Goal: Task Accomplishment & Management: Complete application form

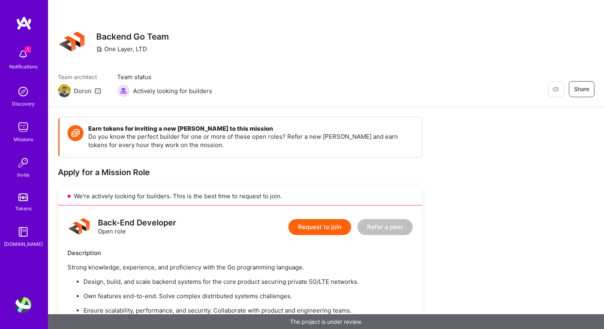
click at [97, 91] on icon at bounding box center [98, 91] width 6 height 6
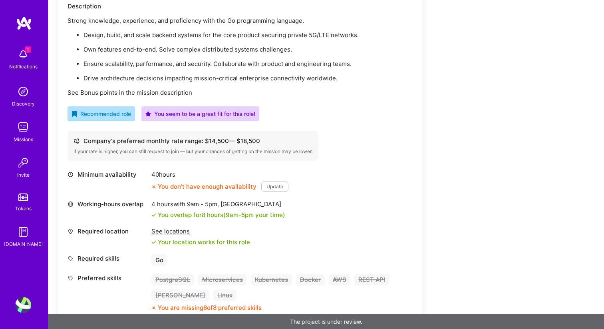
scroll to position [255, 0]
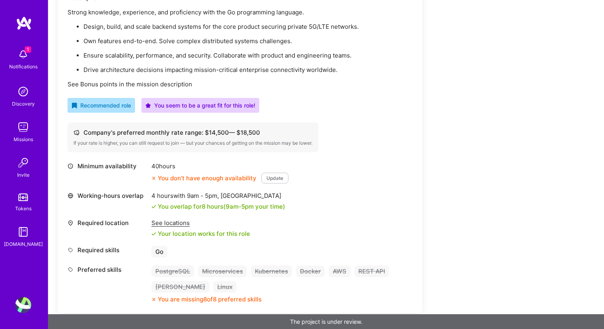
click at [177, 224] on div "See locations" at bounding box center [201, 223] width 99 height 8
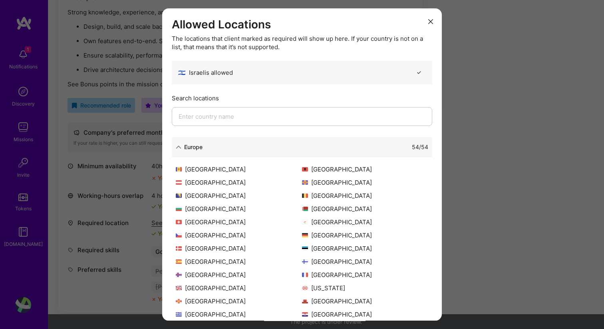
click at [433, 19] on icon "modal" at bounding box center [431, 21] width 5 height 5
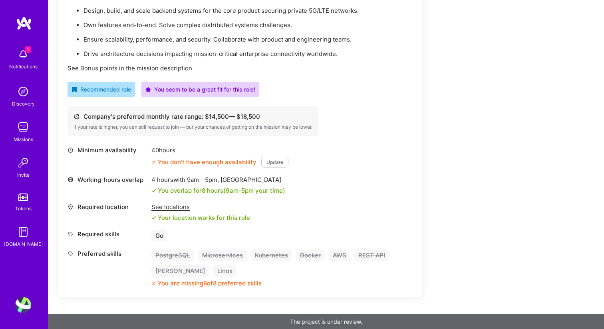
scroll to position [0, 0]
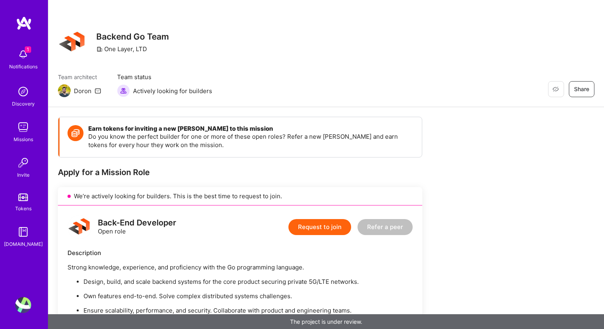
click at [117, 50] on div "One Layer, LTD" at bounding box center [121, 49] width 51 height 8
copy div "One Layer, LTD"
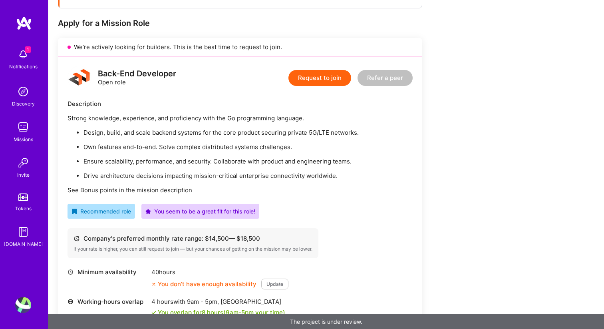
scroll to position [158, 0]
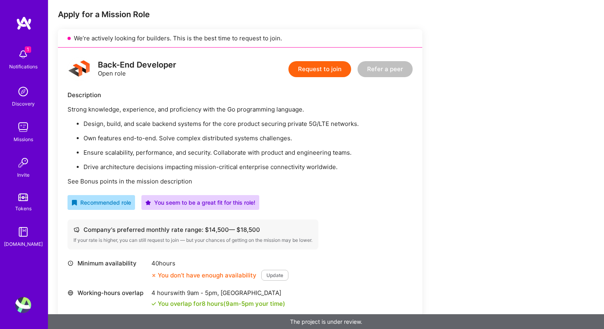
click at [270, 278] on button "Update" at bounding box center [274, 275] width 27 height 11
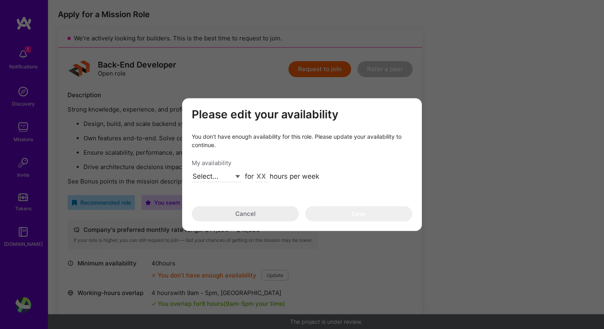
click at [227, 178] on select "Select... Right Now Future Date Not Available" at bounding box center [216, 177] width 49 height 11
select select "Right Now"
click at [257, 176] on input "modal" at bounding box center [262, 177] width 12 height 10
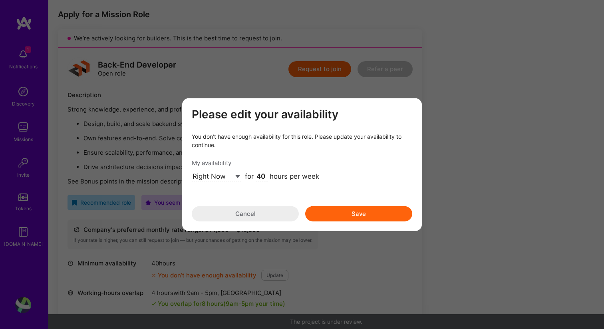
type input "40"
click at [340, 213] on button "Save" at bounding box center [358, 213] width 107 height 15
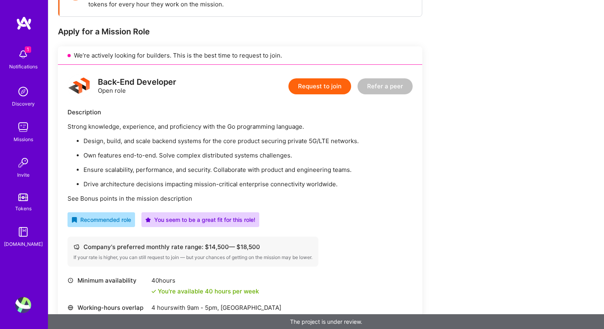
scroll to position [61, 0]
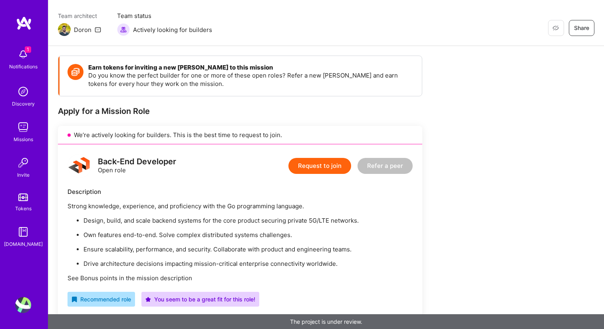
click at [316, 169] on button "Request to join" at bounding box center [320, 166] width 63 height 16
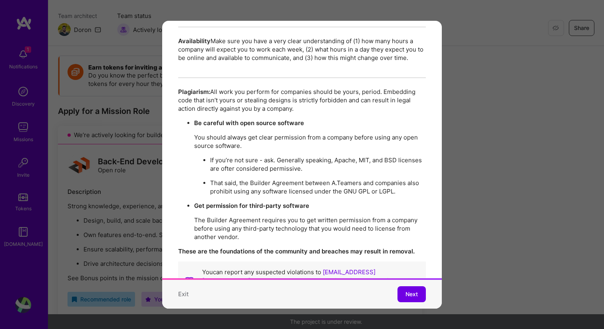
scroll to position [1371, 0]
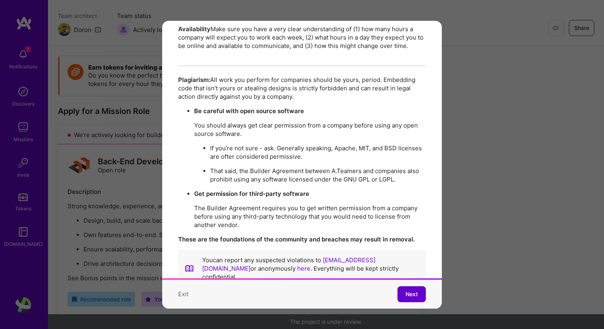
click at [403, 293] on button "Next" at bounding box center [412, 294] width 28 height 16
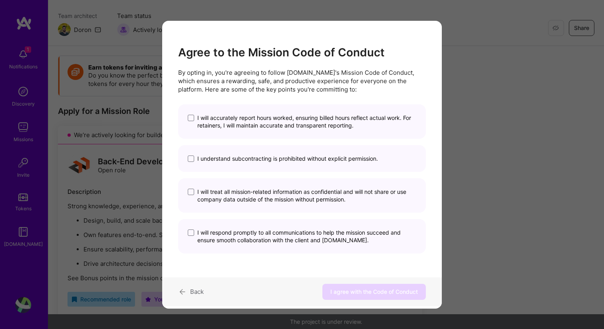
scroll to position [0, 0]
click at [274, 118] on span "I will accurately report hours worked, ensuring billed hours reflect actual wor…" at bounding box center [306, 121] width 219 height 15
click at [0, 0] on input "I will accurately report hours worked, ensuring billed hours reflect actual wor…" at bounding box center [0, 0] width 0 height 0
click at [254, 161] on span "I understand subcontracting is prohibited without explicit permission." at bounding box center [287, 159] width 181 height 8
click at [0, 0] on input "I understand subcontracting is prohibited without explicit permission." at bounding box center [0, 0] width 0 height 0
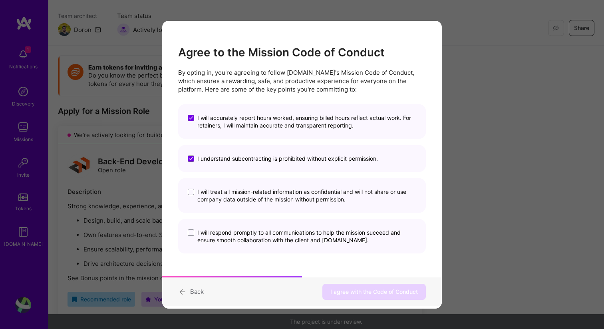
click at [251, 192] on span "I will treat all mission-related information as confidential and will not share…" at bounding box center [306, 195] width 219 height 15
click at [0, 0] on input "I will treat all mission-related information as confidential and will not share…" at bounding box center [0, 0] width 0 height 0
click at [245, 234] on span "I will respond promptly to all communications to help the mission succeed and e…" at bounding box center [306, 236] width 219 height 15
click at [0, 0] on input "I will respond promptly to all communications to help the mission succeed and e…" at bounding box center [0, 0] width 0 height 0
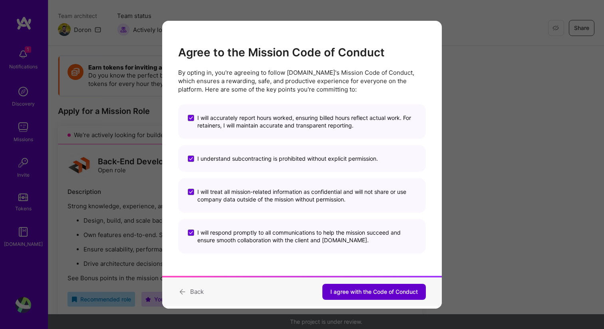
click at [341, 293] on span "I agree with the Code of Conduct" at bounding box center [375, 292] width 88 height 8
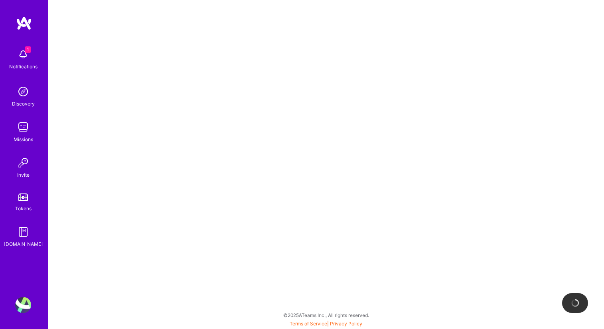
select select "US"
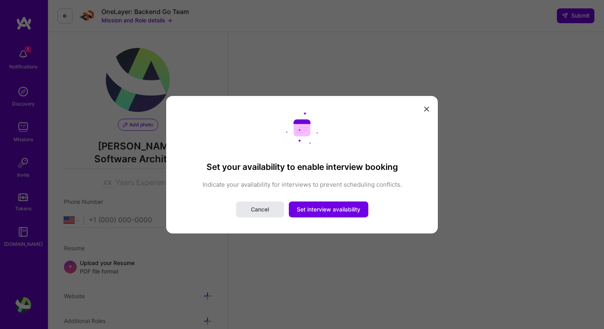
click at [257, 213] on button "Cancel" at bounding box center [260, 209] width 48 height 16
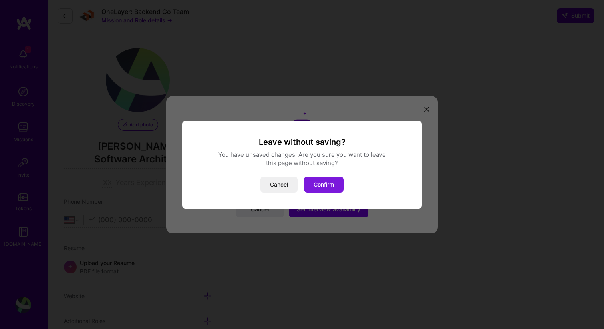
click at [316, 185] on button "Confirm" at bounding box center [324, 185] width 40 height 16
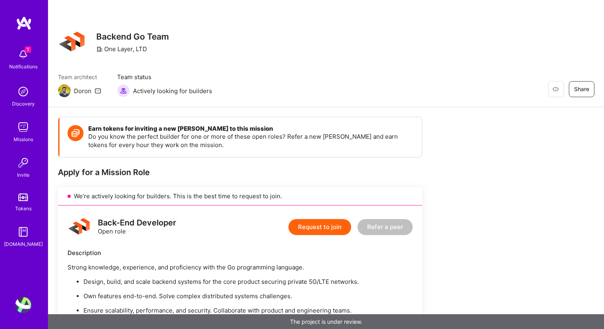
click at [20, 134] on img at bounding box center [23, 127] width 16 height 16
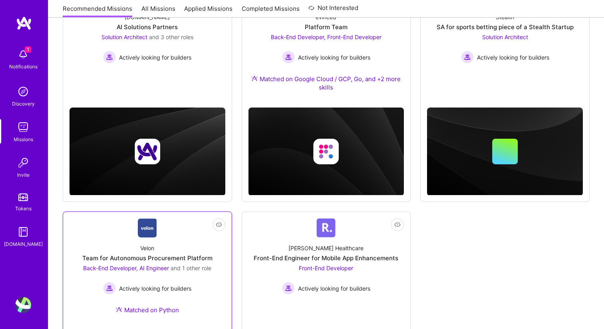
scroll to position [110, 0]
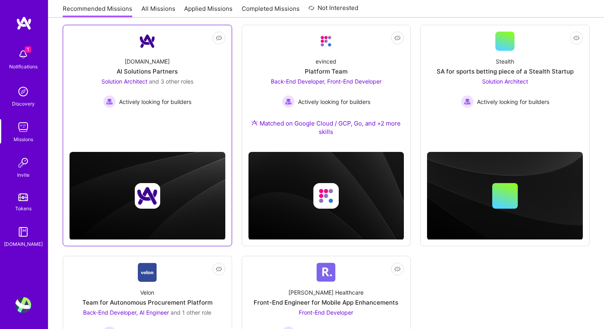
click at [164, 82] on span "and 3 other roles" at bounding box center [171, 81] width 44 height 7
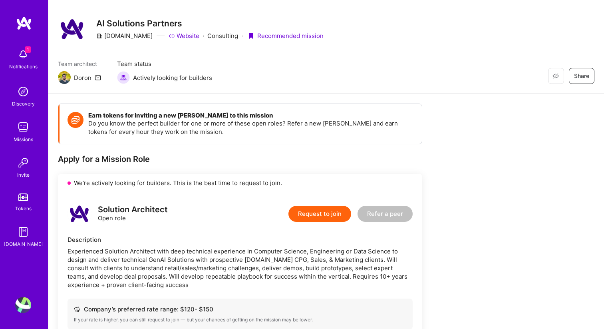
scroll to position [14, 0]
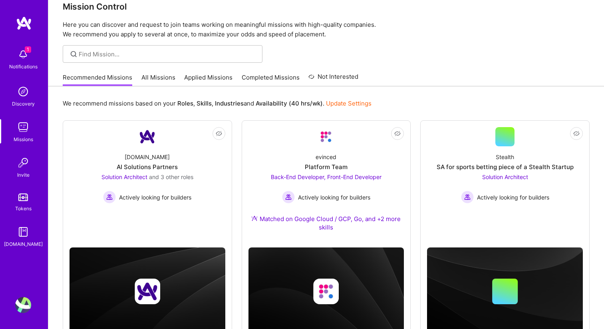
scroll to position [110, 0]
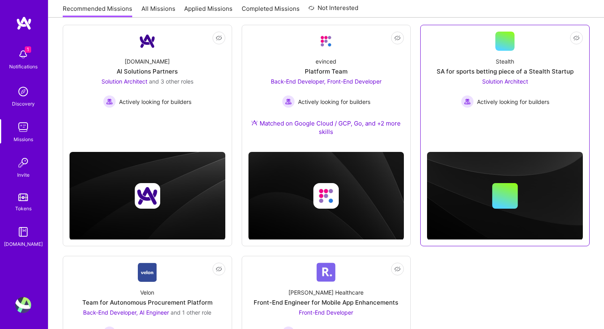
click at [514, 82] on span "Solution Architect" at bounding box center [506, 81] width 46 height 7
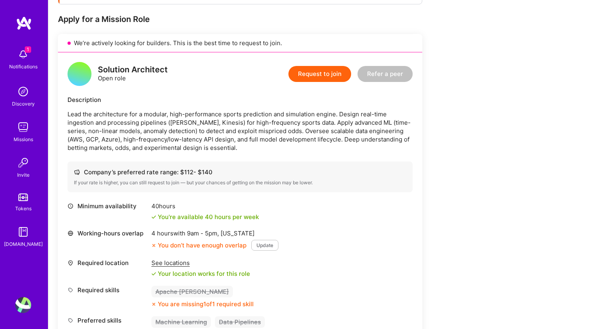
scroll to position [154, 0]
click at [182, 265] on div "See locations" at bounding box center [201, 262] width 99 height 8
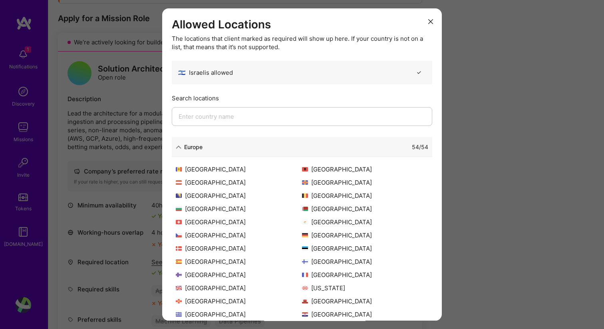
click at [429, 23] on icon "modal" at bounding box center [431, 21] width 5 height 5
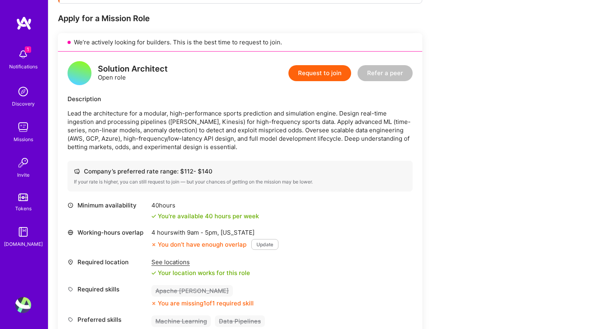
click at [261, 245] on button "Update" at bounding box center [264, 244] width 27 height 11
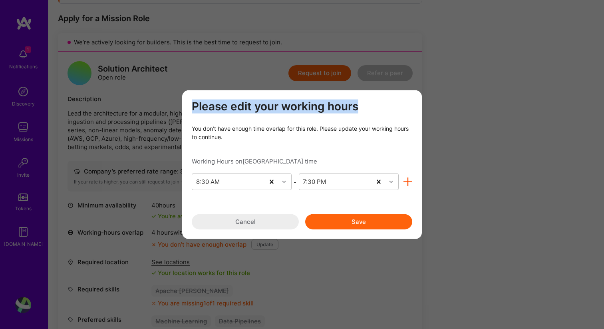
drag, startPoint x: 274, startPoint y: 95, endPoint x: 409, endPoint y: 100, distance: 134.4
click at [409, 100] on div "Please edit your working hours You don’t have enough time overlap for this role…" at bounding box center [302, 164] width 240 height 149
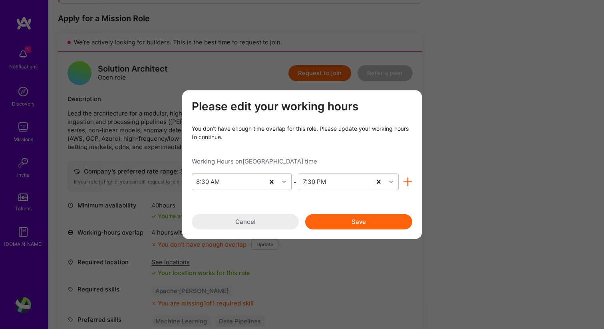
click at [203, 185] on div "8:30 AM" at bounding box center [208, 182] width 24 height 8
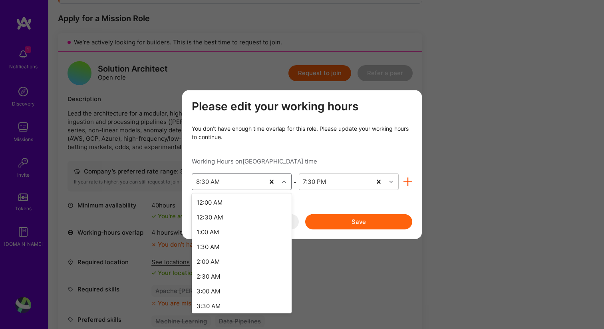
scroll to position [153, 0]
click at [349, 137] on div "You don’t have enough time overlap for this role. Please update your working ho…" at bounding box center [302, 132] width 221 height 17
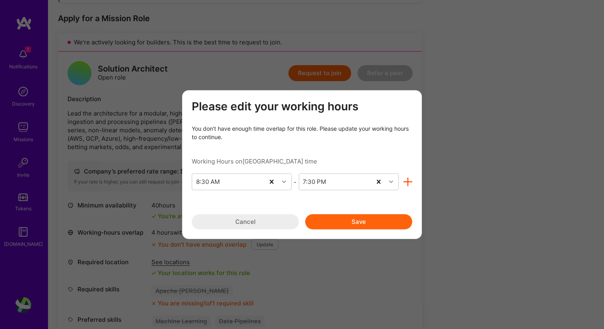
click at [256, 218] on button "Cancel" at bounding box center [245, 221] width 107 height 15
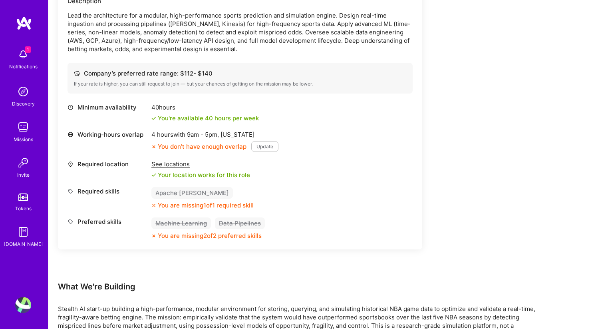
scroll to position [368, 0]
